Goal: Task Accomplishment & Management: Use online tool/utility

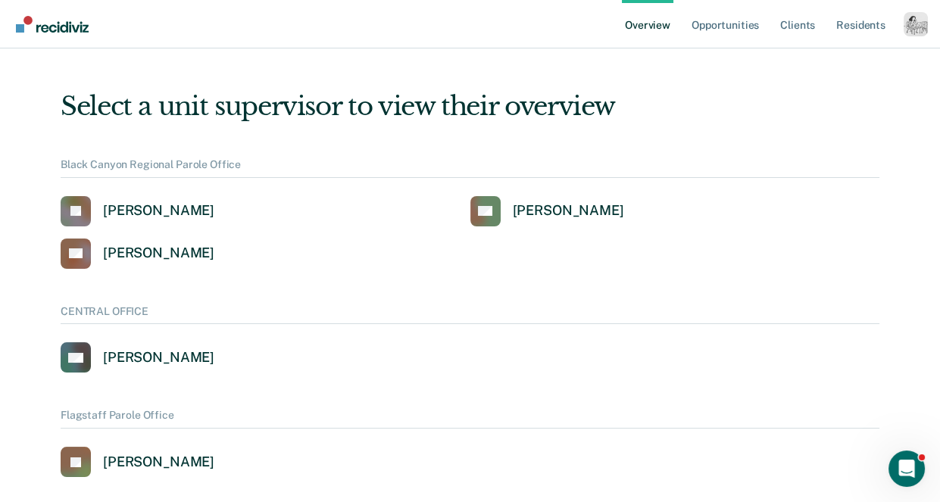
click at [917, 28] on div "Profile dropdown button" at bounding box center [916, 24] width 24 height 24
click at [836, 67] on link "Profile" at bounding box center [855, 69] width 98 height 13
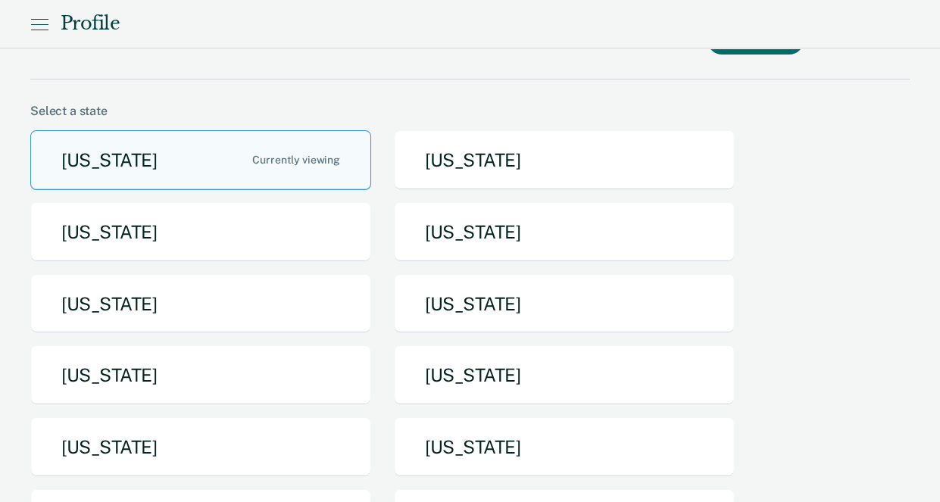
scroll to position [126, 0]
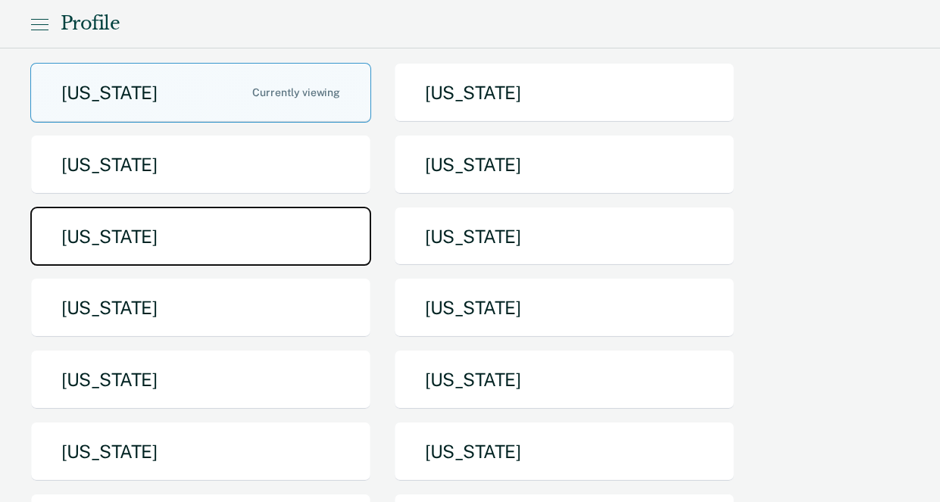
click at [217, 243] on button "Iowa" at bounding box center [200, 237] width 341 height 60
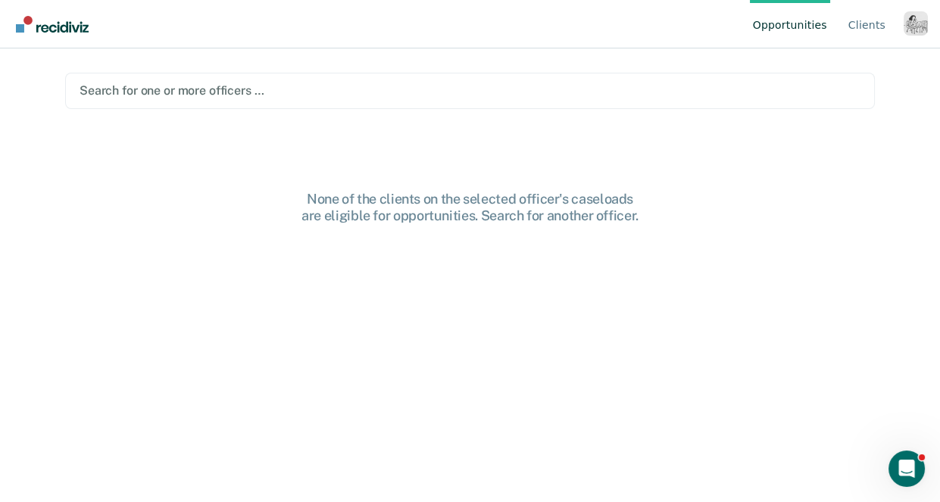
click at [258, 97] on div at bounding box center [470, 90] width 781 height 17
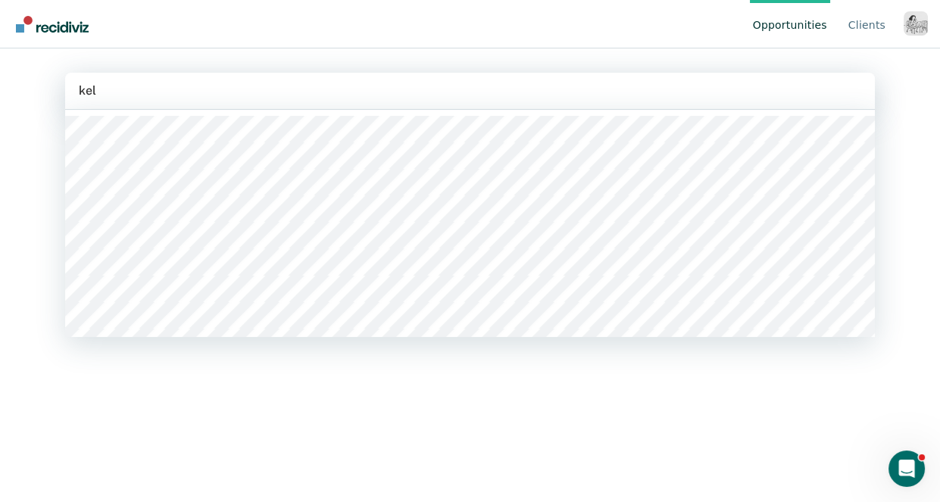
type input "kell"
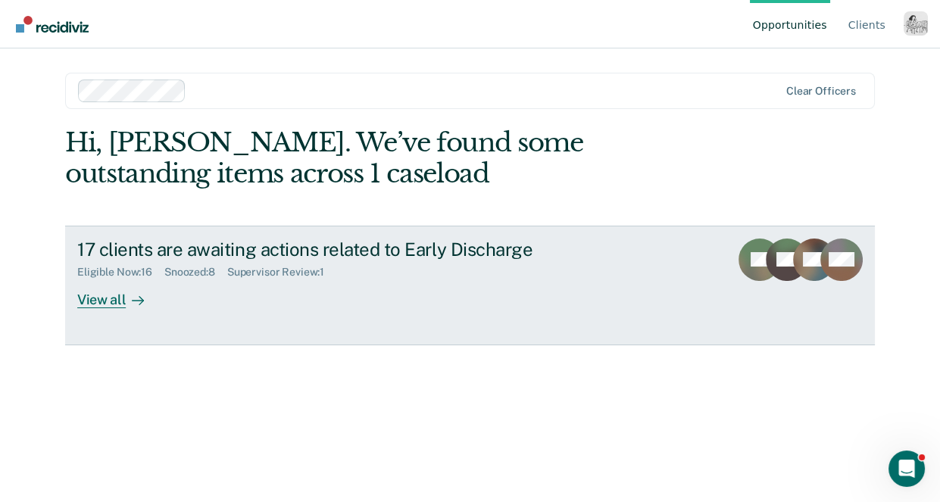
click at [89, 306] on div "View all" at bounding box center [119, 294] width 85 height 30
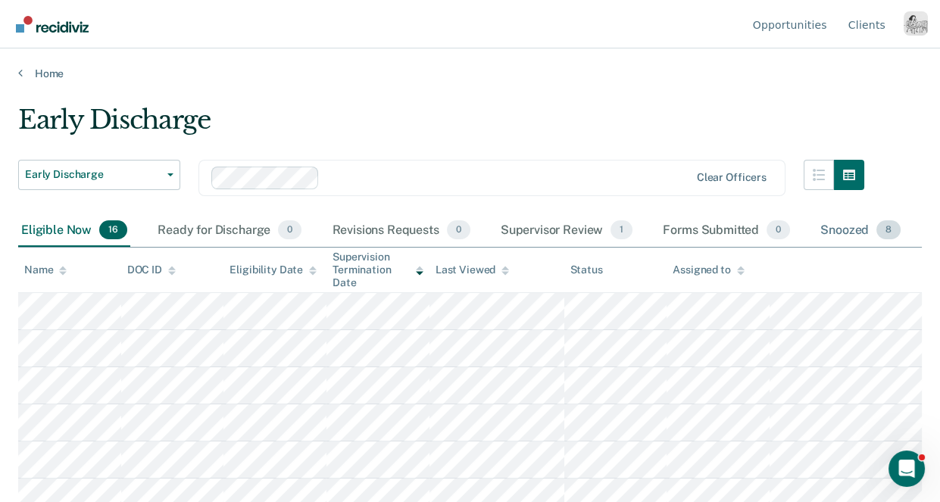
click at [849, 227] on div "Snoozed 8" at bounding box center [860, 230] width 86 height 33
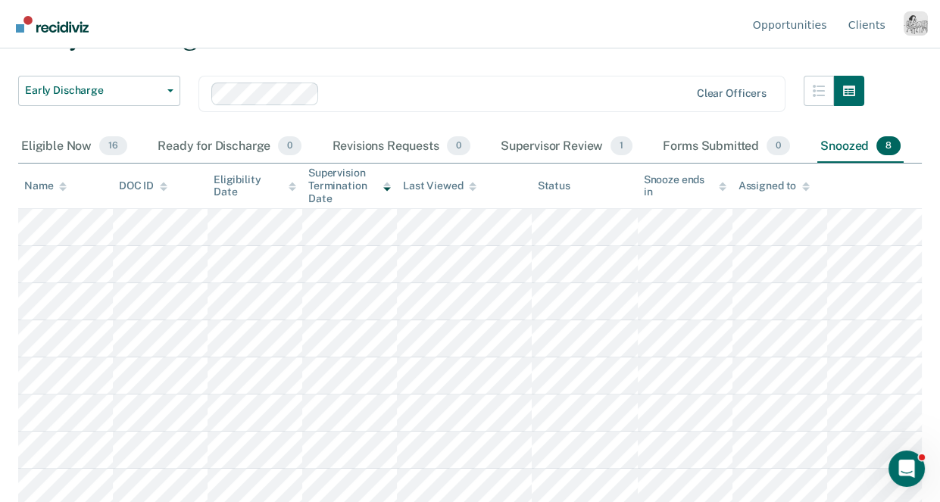
scroll to position [86, 0]
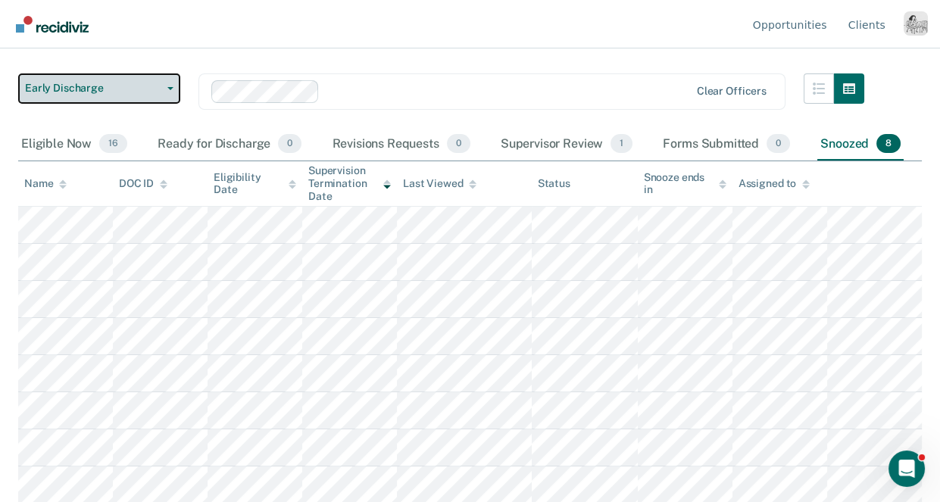
click at [89, 92] on span "Early Discharge" at bounding box center [93, 88] width 136 height 13
click at [144, 45] on nav "Opportunities Client s Profile How it works Log Out" at bounding box center [470, 24] width 916 height 48
click at [95, 82] on span "Early Discharge" at bounding box center [93, 88] width 136 height 13
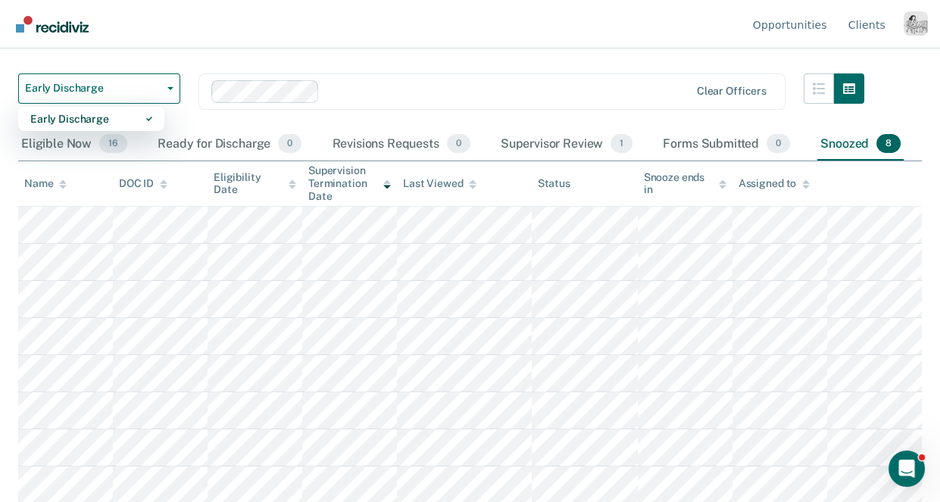
click at [923, 27] on div "Profile dropdown button" at bounding box center [916, 23] width 24 height 24
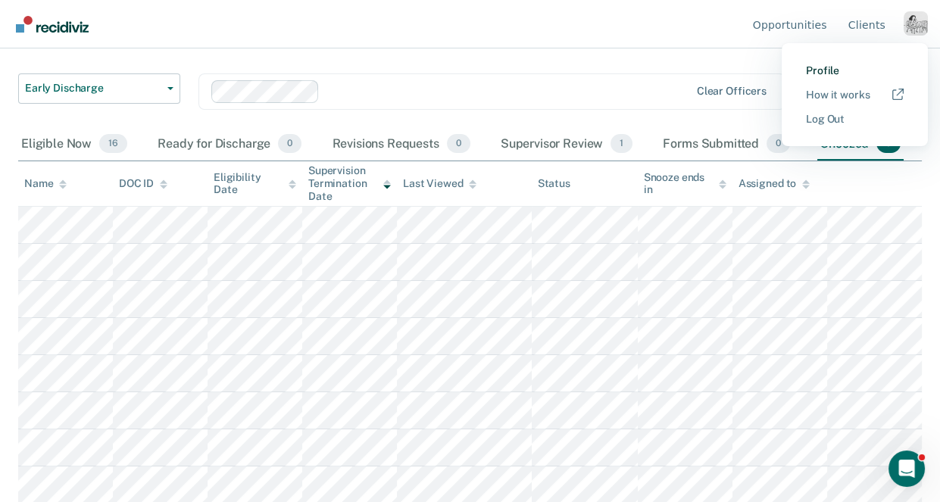
click at [819, 71] on link "Profile" at bounding box center [855, 70] width 98 height 13
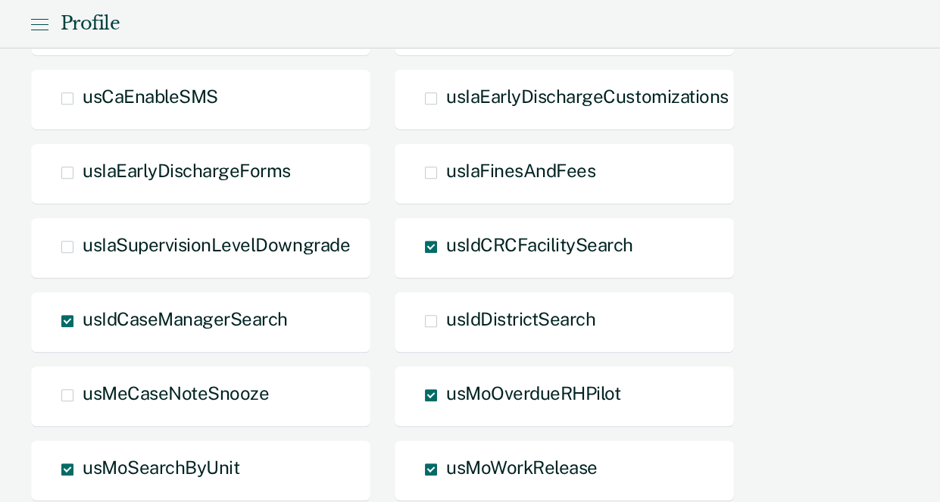
scroll to position [1598, 0]
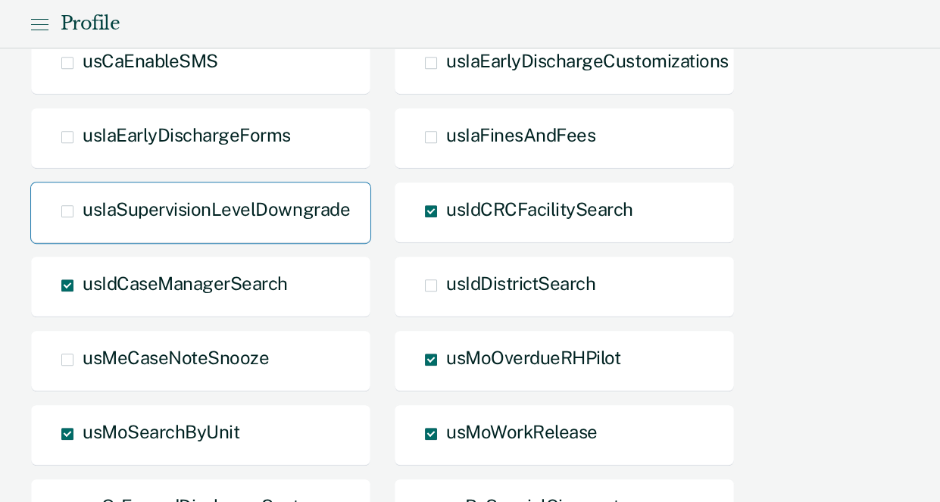
click at [270, 210] on span "usIaSupervisionLevelDowngrade" at bounding box center [216, 208] width 267 height 21
click at [83, 223] on input "usIaSupervisionLevelDowngrade" at bounding box center [83, 223] width 0 height 0
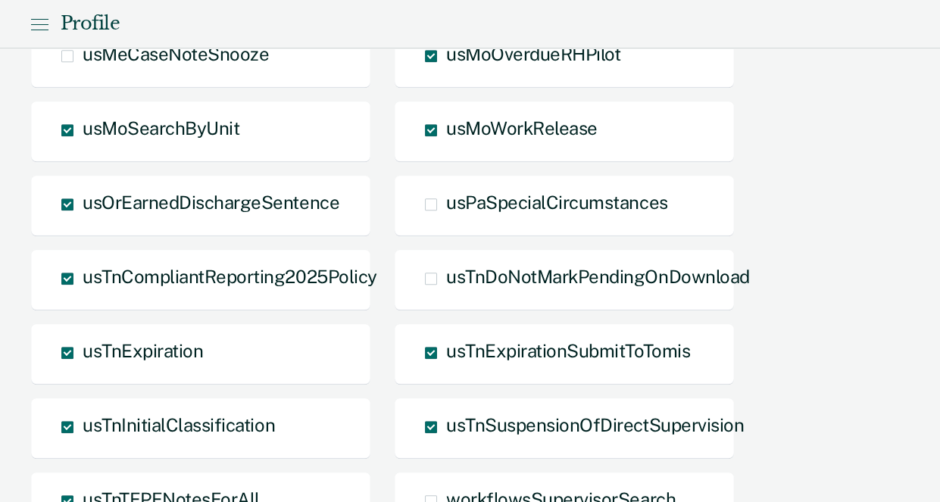
scroll to position [2138, 0]
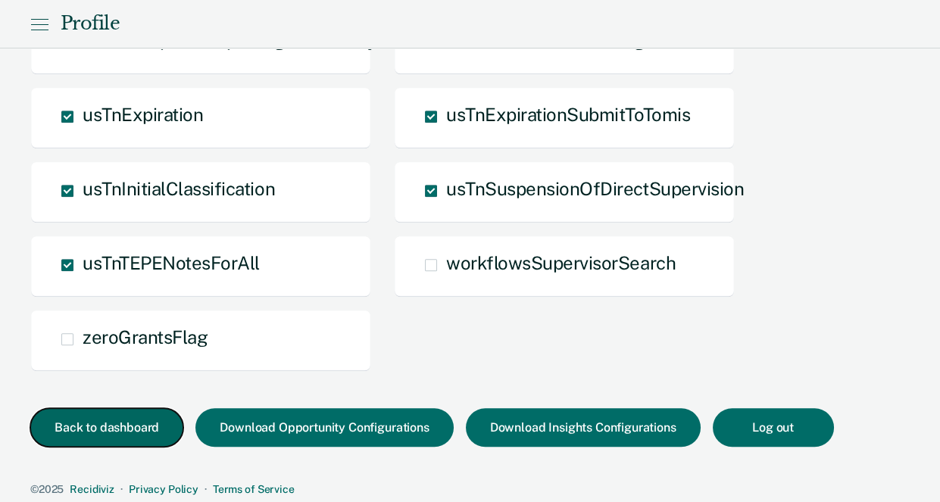
click at [112, 426] on button "Back to dashboard" at bounding box center [106, 427] width 153 height 39
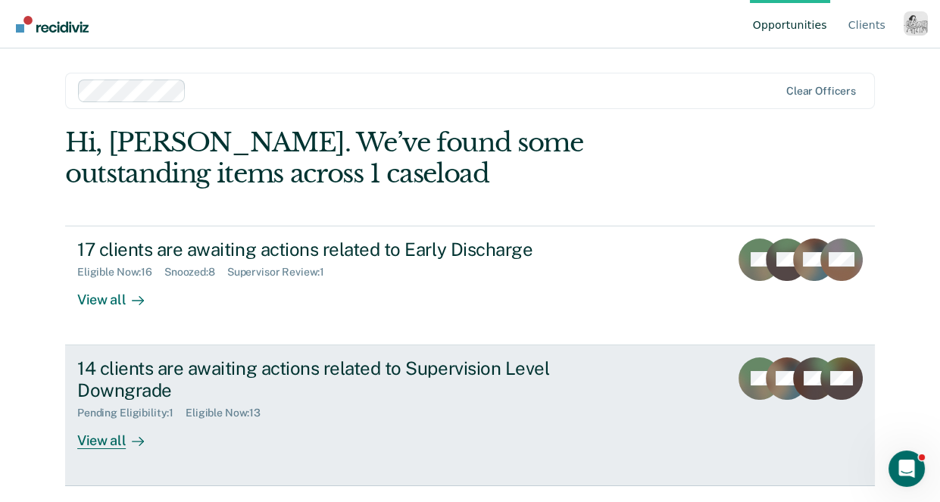
click at [118, 436] on div "View all" at bounding box center [119, 435] width 85 height 30
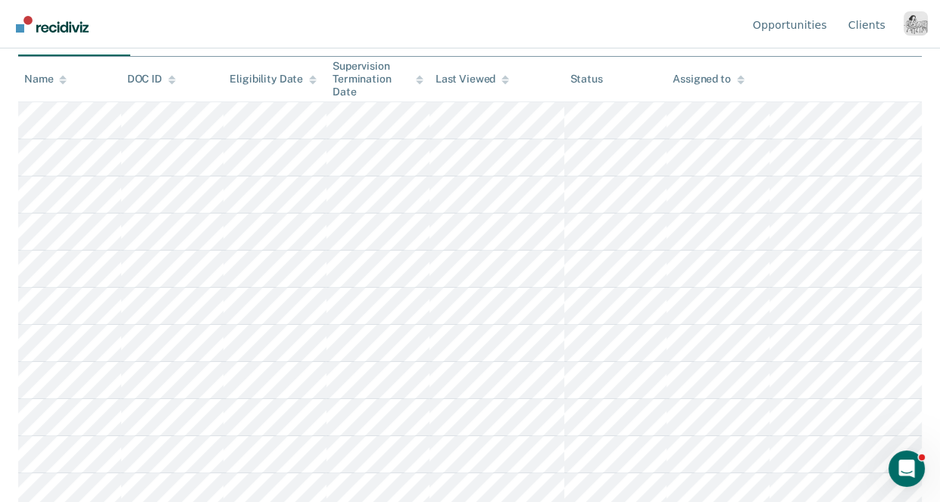
scroll to position [27, 0]
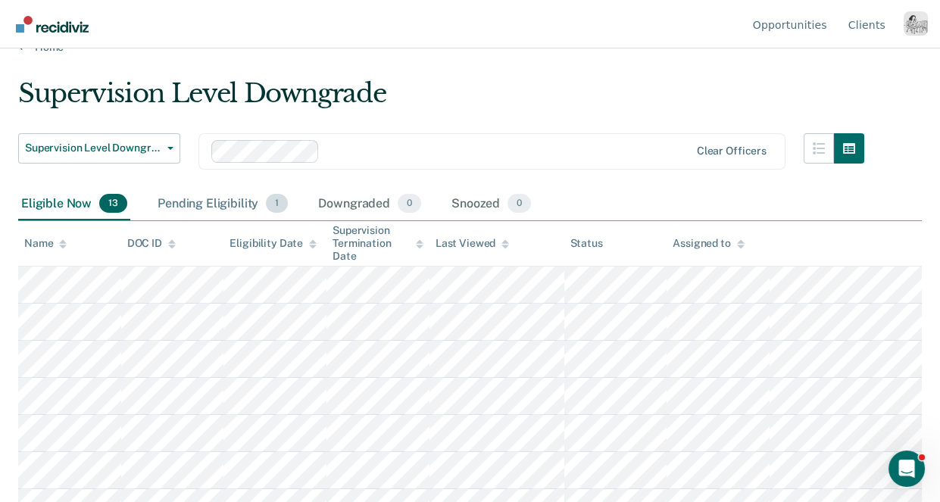
click at [233, 199] on div "Pending Eligibility 1" at bounding box center [223, 204] width 136 height 33
